Goal: Check status: Check status

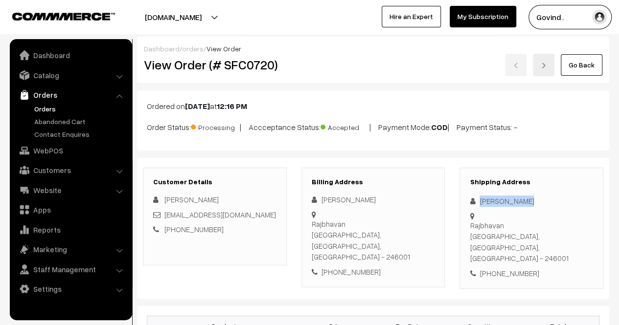
click at [581, 59] on link "Go Back" at bounding box center [582, 65] width 42 height 22
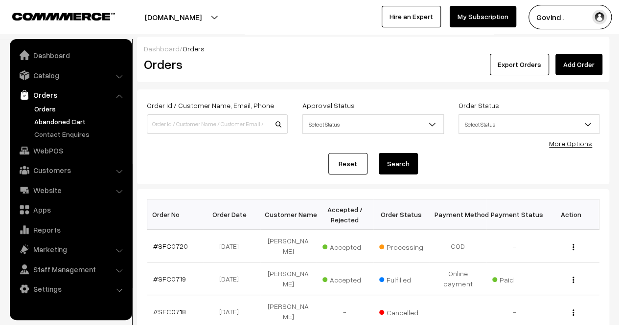
click at [57, 122] on link "Abandoned Cart" at bounding box center [80, 121] width 97 height 10
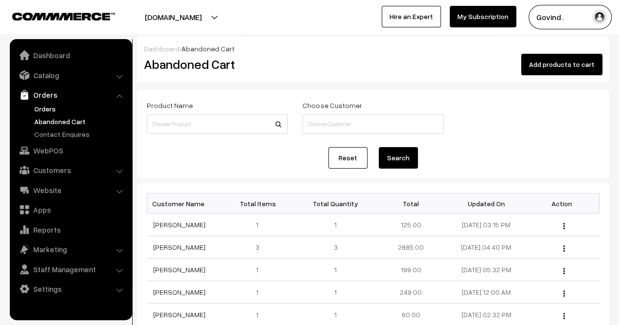
click at [45, 105] on link "Orders" at bounding box center [80, 109] width 97 height 10
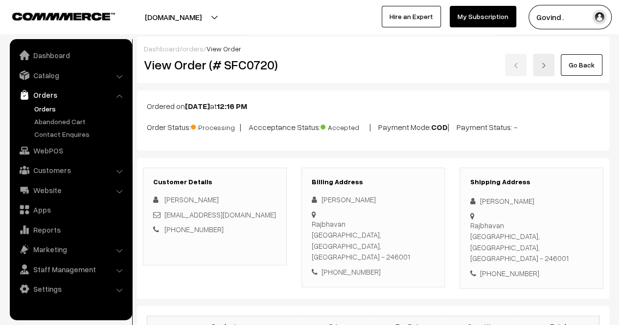
click at [512, 268] on div "+91 9119748509" at bounding box center [531, 273] width 123 height 11
copy div "9119748509"
drag, startPoint x: 541, startPoint y: 235, endPoint x: 471, endPoint y: 227, distance: 71.4
click at [471, 227] on div "Rajbhavan Lucknow, Uttar Pradesh, India - 246001" at bounding box center [531, 242] width 123 height 44
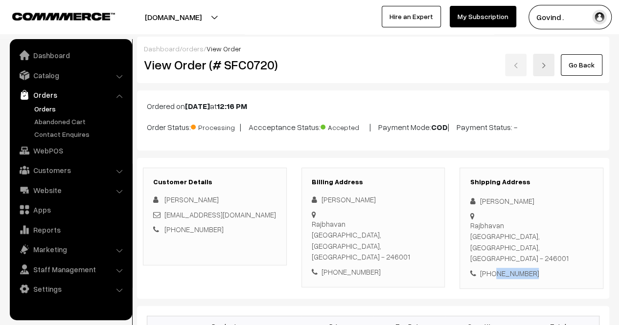
copy div "Rajbhavan Lucknow, Uttar Pradesh"
click at [576, 238] on div "Rajbhavan Lucknow, Uttar Pradesh, India - 246001" at bounding box center [531, 242] width 123 height 44
copy div "246001"
click at [577, 68] on link "Go Back" at bounding box center [582, 65] width 42 height 22
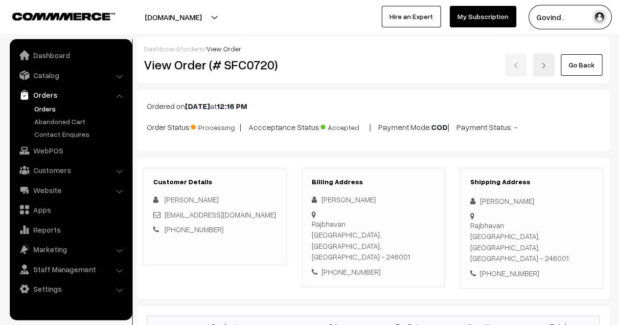
click at [577, 68] on link "Go Back" at bounding box center [582, 65] width 42 height 22
